Goal: Task Accomplishment & Management: Use online tool/utility

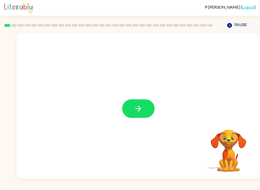
click at [146, 112] on button "button" at bounding box center [138, 108] width 32 height 19
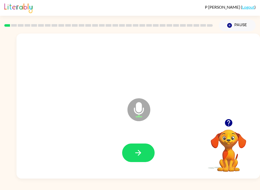
click at [146, 156] on button "button" at bounding box center [138, 152] width 32 height 19
click at [142, 145] on button "button" at bounding box center [138, 152] width 32 height 19
click at [145, 148] on button "button" at bounding box center [138, 152] width 32 height 19
click at [140, 155] on icon "button" at bounding box center [138, 152] width 9 height 9
click at [134, 151] on icon "button" at bounding box center [138, 152] width 9 height 9
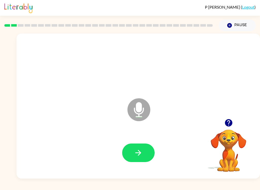
click at [147, 155] on button "button" at bounding box center [138, 152] width 32 height 19
click at [146, 155] on button "button" at bounding box center [138, 152] width 32 height 19
click at [139, 153] on icon "button" at bounding box center [138, 152] width 9 height 9
click at [143, 151] on button "button" at bounding box center [138, 152] width 32 height 19
click at [146, 151] on button "button" at bounding box center [138, 152] width 32 height 19
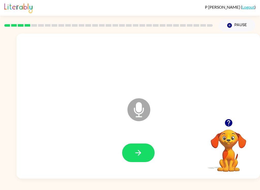
click at [139, 156] on icon "button" at bounding box center [138, 152] width 9 height 9
click at [142, 155] on icon "button" at bounding box center [138, 152] width 9 height 9
click at [141, 157] on icon "button" at bounding box center [138, 152] width 9 height 9
click at [145, 156] on button "button" at bounding box center [138, 152] width 32 height 19
click at [143, 159] on button "button" at bounding box center [138, 152] width 32 height 19
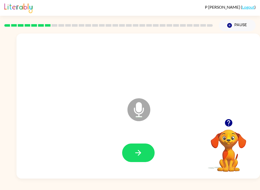
click at [143, 156] on button "button" at bounding box center [138, 152] width 32 height 19
click at [139, 157] on button "button" at bounding box center [138, 152] width 32 height 19
click at [144, 155] on button "button" at bounding box center [138, 152] width 32 height 19
click at [142, 156] on icon "button" at bounding box center [138, 152] width 9 height 9
click at [141, 149] on icon "button" at bounding box center [138, 152] width 9 height 9
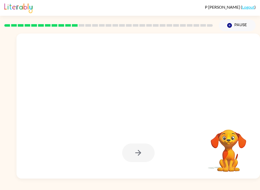
click at [229, 106] on div at bounding box center [137, 106] width 243 height 145
click at [229, 93] on div at bounding box center [126, 97] width 209 height 18
click at [249, 81] on div at bounding box center [138, 65] width 233 height 42
click at [248, 81] on div at bounding box center [138, 65] width 233 height 42
click at [248, 26] on button "Pause Pause" at bounding box center [237, 26] width 37 height 12
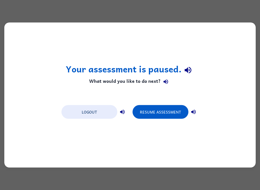
click at [178, 113] on button "Resume Assessment" at bounding box center [160, 112] width 56 height 14
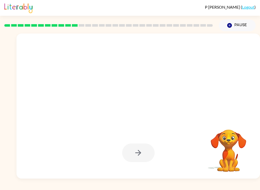
click at [228, 146] on video "Your browser must support playing .mp4 files to use Literably. Please try using…" at bounding box center [228, 147] width 51 height 51
click at [235, 145] on video "Your browser must support playing .mp4 files to use Literably. Please try using…" at bounding box center [228, 147] width 51 height 51
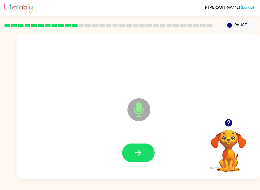
click at [130, 187] on div "P [PERSON_NAME] ( Logout ) Pause Pause Microphone The Microphone is here when i…" at bounding box center [130, 95] width 260 height 190
click at [141, 151] on icon "button" at bounding box center [138, 152] width 9 height 9
click at [146, 154] on button "button" at bounding box center [138, 152] width 32 height 19
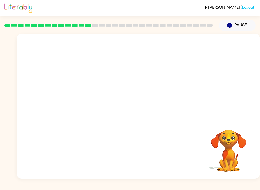
click at [226, 145] on video "Your browser must support playing .mp4 files to use Literably. Please try using…" at bounding box center [228, 147] width 51 height 51
click at [243, 27] on button "Pause Pause" at bounding box center [237, 26] width 37 height 12
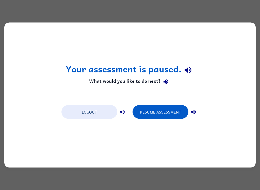
click at [181, 114] on button "Resume Assessment" at bounding box center [160, 112] width 56 height 14
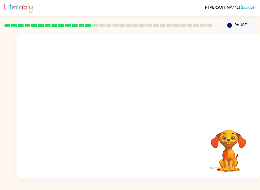
click at [240, 28] on button "Pause Pause" at bounding box center [237, 26] width 37 height 12
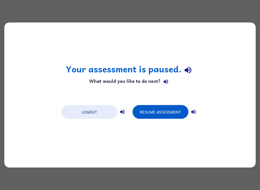
click at [178, 118] on button "Resume Assessment" at bounding box center [160, 112] width 56 height 14
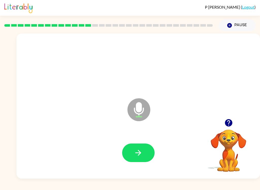
click at [143, 149] on button "button" at bounding box center [138, 152] width 32 height 19
click at [147, 148] on button "button" at bounding box center [138, 152] width 32 height 19
click at [112, 163] on div at bounding box center [138, 153] width 233 height 42
click at [131, 149] on button "button" at bounding box center [138, 152] width 32 height 19
click at [152, 154] on button "button" at bounding box center [138, 152] width 32 height 19
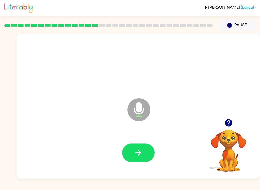
click at [144, 147] on button "button" at bounding box center [138, 152] width 32 height 19
click at [150, 150] on button "button" at bounding box center [138, 152] width 32 height 19
click at [148, 150] on button "button" at bounding box center [138, 152] width 32 height 19
click at [148, 146] on button "button" at bounding box center [138, 152] width 32 height 19
click at [142, 146] on button "button" at bounding box center [138, 152] width 32 height 19
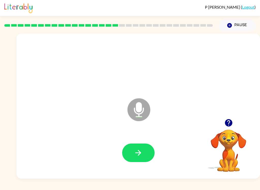
click at [148, 154] on button "button" at bounding box center [138, 152] width 32 height 19
click at [143, 149] on button "button" at bounding box center [138, 152] width 32 height 19
click at [142, 150] on icon "button" at bounding box center [138, 152] width 9 height 9
click at [145, 152] on button "button" at bounding box center [138, 152] width 32 height 19
click at [145, 150] on button "button" at bounding box center [138, 152] width 32 height 19
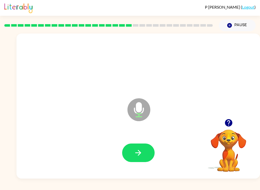
click at [147, 152] on button "button" at bounding box center [138, 152] width 32 height 19
click at [146, 153] on button "button" at bounding box center [138, 152] width 32 height 19
click at [152, 145] on div at bounding box center [138, 152] width 32 height 19
click at [149, 154] on button "button" at bounding box center [138, 152] width 32 height 19
click at [151, 148] on button "button" at bounding box center [138, 152] width 32 height 19
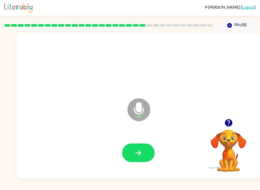
click at [151, 160] on button "button" at bounding box center [138, 152] width 32 height 19
click at [150, 156] on button "button" at bounding box center [138, 152] width 32 height 19
click at [146, 151] on button "button" at bounding box center [138, 152] width 32 height 19
click at [153, 156] on button "button" at bounding box center [138, 152] width 32 height 19
click at [149, 153] on button "button" at bounding box center [138, 152] width 32 height 19
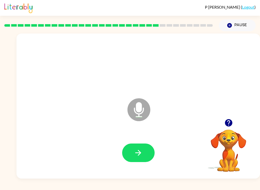
click at [146, 155] on button "button" at bounding box center [138, 152] width 32 height 19
click at [149, 155] on button "button" at bounding box center [138, 152] width 32 height 19
click at [253, 151] on video "Your browser must support playing .mp4 files to use Literably. Please try using…" at bounding box center [228, 147] width 51 height 51
click at [148, 153] on button "button" at bounding box center [138, 152] width 32 height 19
click at [146, 156] on button "button" at bounding box center [138, 152] width 32 height 19
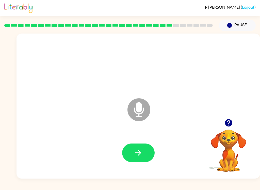
click at [145, 153] on button "button" at bounding box center [138, 152] width 32 height 19
click at [147, 154] on button "button" at bounding box center [138, 152] width 32 height 19
click at [145, 159] on button "button" at bounding box center [138, 152] width 32 height 19
click at [141, 152] on icon "button" at bounding box center [138, 152] width 9 height 9
click at [144, 151] on button "button" at bounding box center [138, 152] width 32 height 19
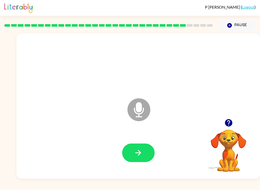
click at [139, 152] on icon "button" at bounding box center [138, 152] width 9 height 9
click at [147, 154] on button "button" at bounding box center [138, 152] width 32 height 19
click at [145, 154] on button "button" at bounding box center [138, 152] width 32 height 19
click at [144, 151] on button "button" at bounding box center [138, 152] width 32 height 19
click at [149, 155] on button "button" at bounding box center [138, 152] width 32 height 19
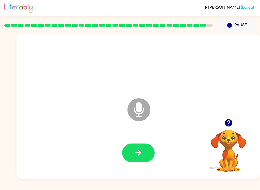
click at [150, 153] on button "button" at bounding box center [138, 152] width 32 height 19
click at [139, 155] on icon "button" at bounding box center [138, 153] width 6 height 6
